Goal: Task Accomplishment & Management: Complete application form

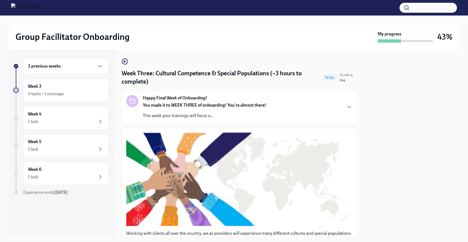
scroll to position [395, 0]
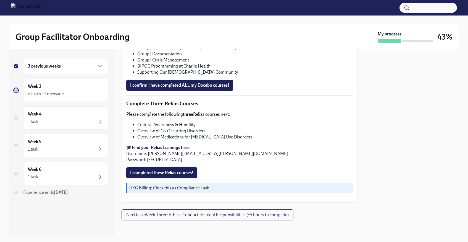
click at [149, 167] on button "I completed these Relias courses!" at bounding box center [161, 172] width 71 height 11
click at [164, 85] on span "I confirm I have completed ALL my Docebo courses!" at bounding box center [179, 85] width 99 height 6
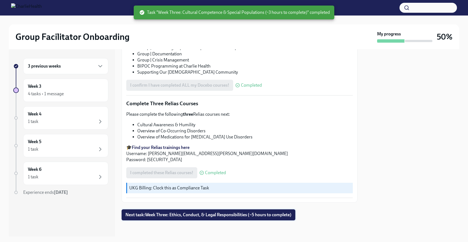
click at [169, 212] on span "Next task : Week Three: Ethics, Conduct, & Legal Responsibilities (~5 hours to …" at bounding box center [209, 215] width 166 height 6
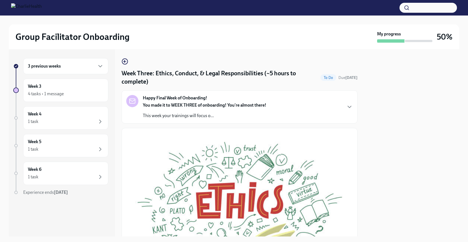
click at [187, 116] on p "This week your trainings will focus o..." at bounding box center [205, 116] width 124 height 6
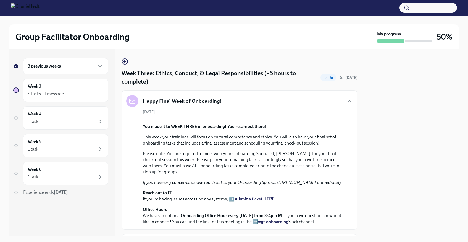
click at [208, 103] on h5 "Happy Final Week of Onboarding!" at bounding box center [182, 100] width 79 height 7
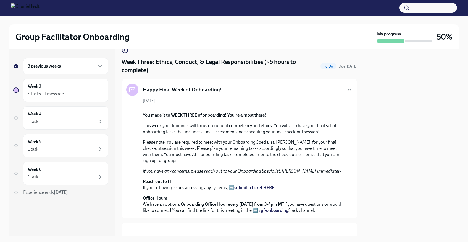
scroll to position [14, 0]
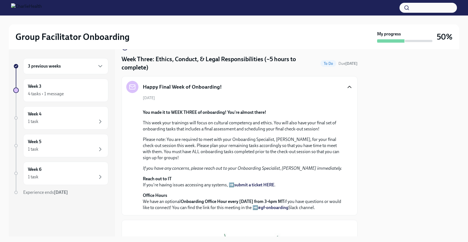
click at [346, 89] on icon "button" at bounding box center [349, 87] width 7 height 7
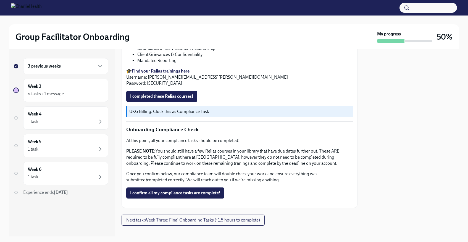
scroll to position [305, 0]
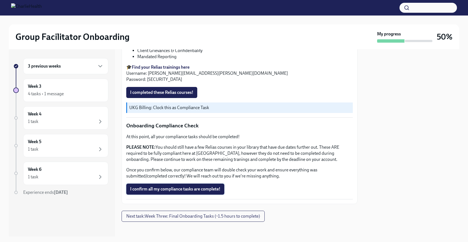
click at [169, 186] on span "I confirm all my compliance tasks are complete!" at bounding box center [175, 189] width 90 height 6
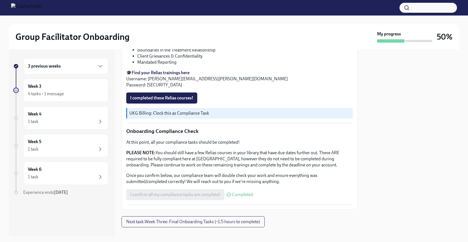
scroll to position [304, 0]
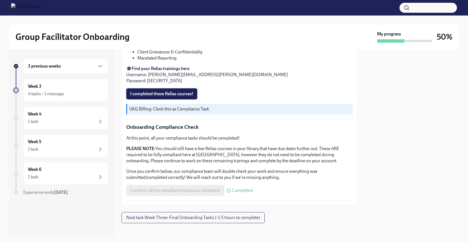
click at [152, 92] on span "I completed these Relias courses!" at bounding box center [161, 94] width 63 height 6
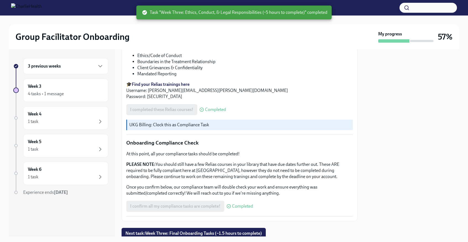
scroll to position [305, 0]
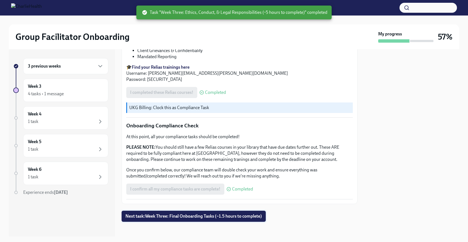
click at [161, 214] on span "Next task : Week Three: Final Onboarding Tasks (~1.5 hours to complete)" at bounding box center [194, 216] width 137 height 6
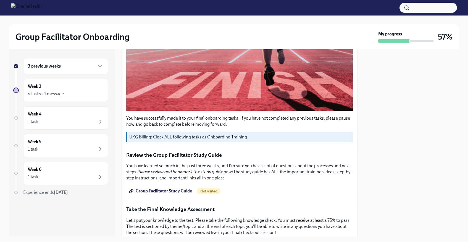
scroll to position [178, 0]
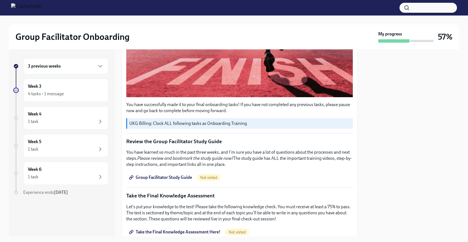
click at [173, 174] on span "Group Facilitator Study Guide" at bounding box center [161, 177] width 62 height 6
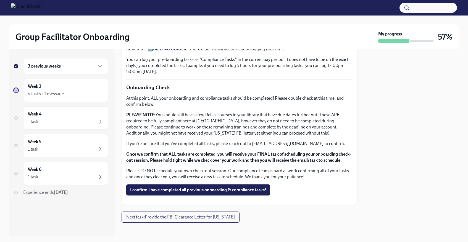
scroll to position [436, 0]
